Goal: Find contact information: Find contact information

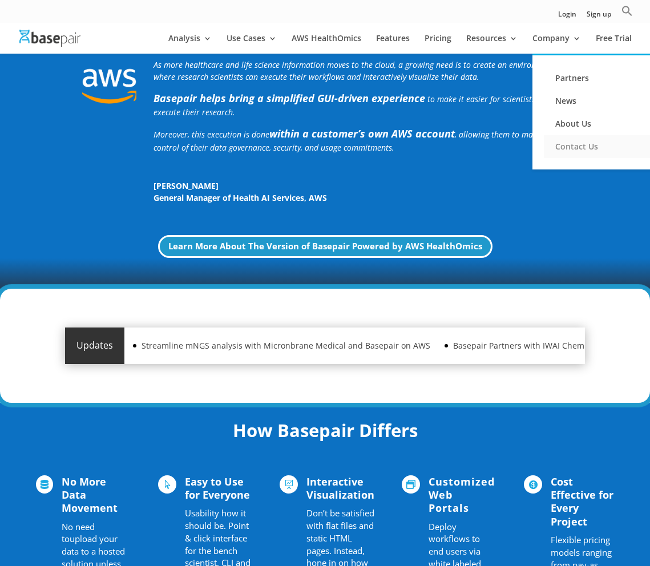
scroll to position [392, 0]
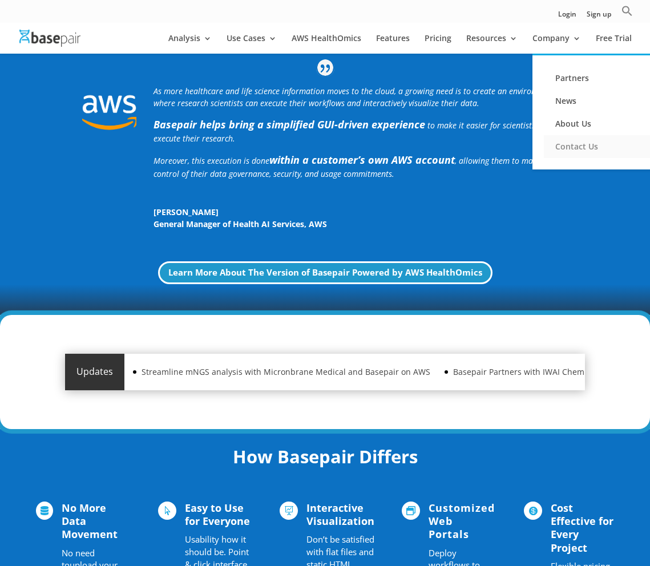
click at [576, 149] on link "Contact Us" at bounding box center [601, 146] width 114 height 23
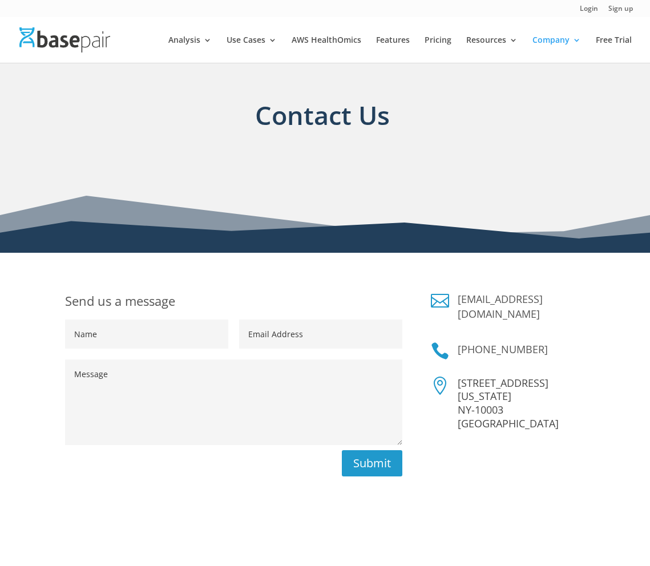
scroll to position [2, 0]
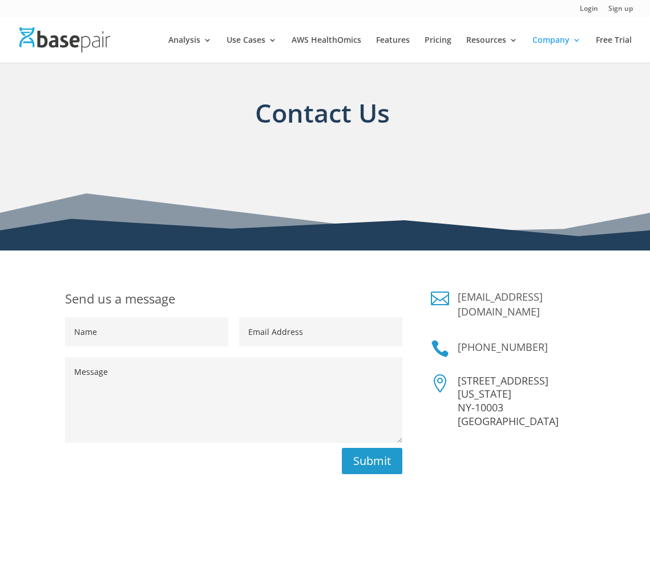
click at [588, 309] on div "Send us a message Name Email Address Message Submit  [EMAIL_ADDRESS][DOMAIN_NA…" at bounding box center [325, 440] width 650 height 378
drag, startPoint x: 578, startPoint y: 284, endPoint x: 537, endPoint y: 291, distance: 41.2
click at [527, 292] on div "Send us a message Name Email Address Message Submit  sales@basepairtech.com  …" at bounding box center [325, 440] width 650 height 378
click at [543, 298] on link "sales@basepairtech.com" at bounding box center [500, 304] width 85 height 29
click at [570, 322] on div " sales@basepairtech.com  +1 (347) 428-9399  228 Park Ave S New York NY-10003…" at bounding box center [508, 440] width 154 height 300
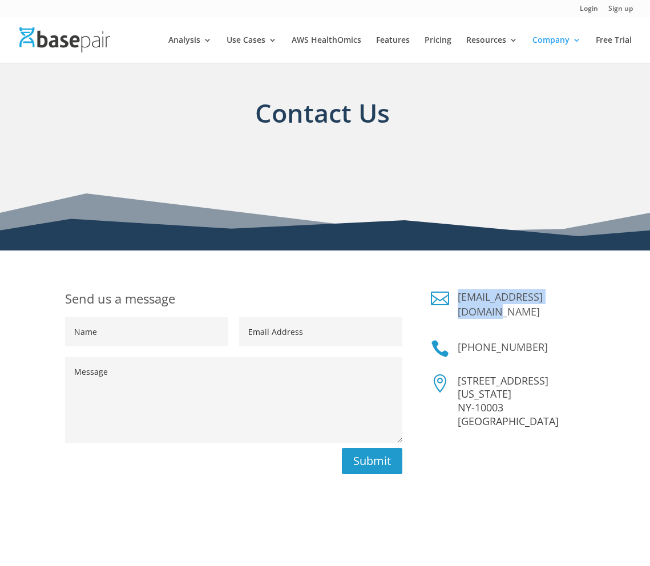
drag, startPoint x: 591, startPoint y: 299, endPoint x: 458, endPoint y: 295, distance: 133.1
click at [458, 295] on div "Send us a message Name Email Address Message Submit  sales@basepairtech.com  …" at bounding box center [325, 440] width 650 height 378
click at [540, 241] on section "Contact Us" at bounding box center [325, 155] width 650 height 191
